Goal: Task Accomplishment & Management: Manage account settings

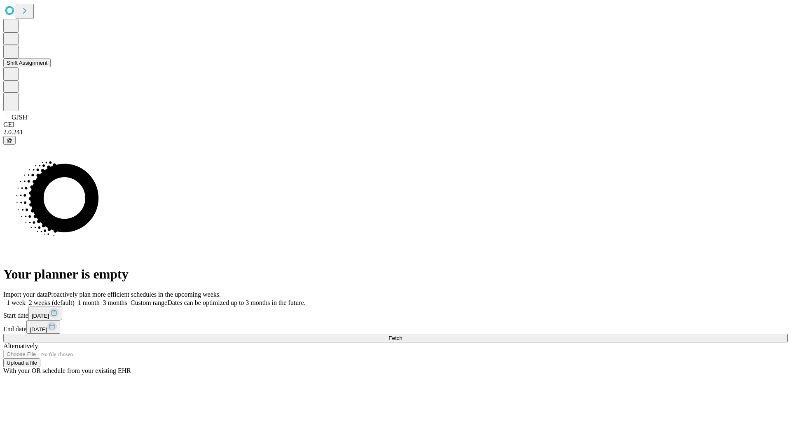
click at [51, 67] on button "Shift Assignment" at bounding box center [26, 63] width 47 height 9
